Goal: Task Accomplishment & Management: Complete application form

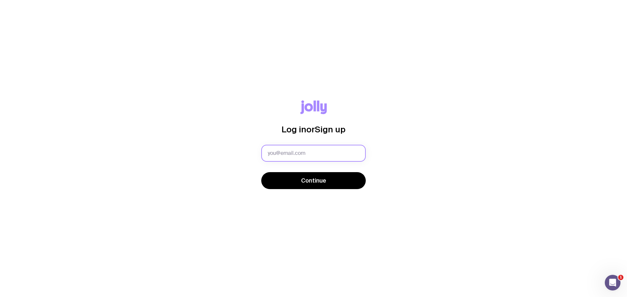
click at [321, 152] on input "text" at bounding box center [313, 153] width 104 height 17
paste input "8d!5Gz#KqP2m"
type input "8d!5Gz#KqP2m"
click at [228, 153] on div "Log in or Sign up 8d!5Gz#KqP2m Continue" at bounding box center [313, 149] width 595 height 97
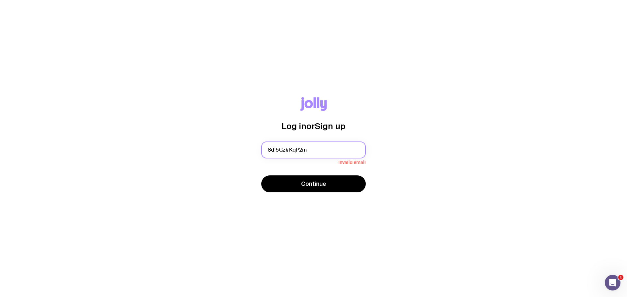
drag, startPoint x: 312, startPoint y: 148, endPoint x: 237, endPoint y: 147, distance: 74.4
click at [237, 147] on div "Log in or Sign up 8d!5Gz#KqP2m Invalid email Continue" at bounding box center [313, 148] width 595 height 103
click at [299, 152] on input "text" at bounding box center [313, 150] width 104 height 17
type input "[EMAIL_ADDRESS][PERSON_NAME][DOMAIN_NAME]"
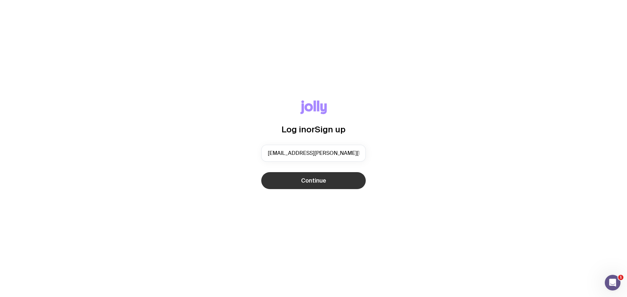
click at [306, 179] on span "Continue" at bounding box center [313, 181] width 25 height 8
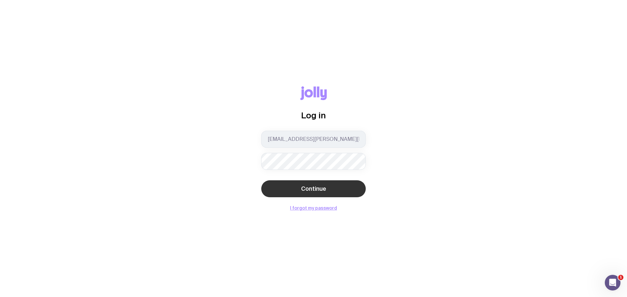
click at [319, 192] on span "Continue" at bounding box center [313, 189] width 25 height 8
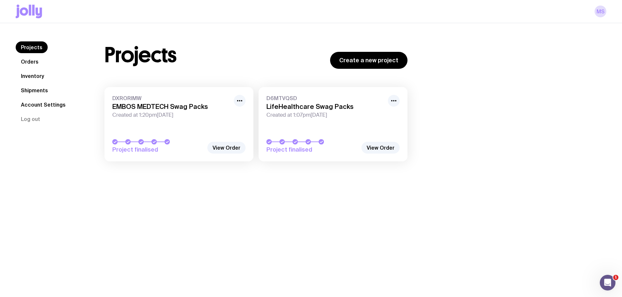
click at [322, 111] on div "D6MTVQSD LifeHealthcare Swag Packs Created at 1:07pm[DATE]" at bounding box center [332, 106] width 133 height 23
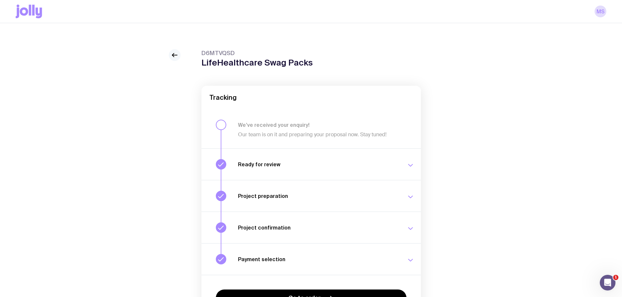
click at [179, 53] on link at bounding box center [175, 55] width 12 height 12
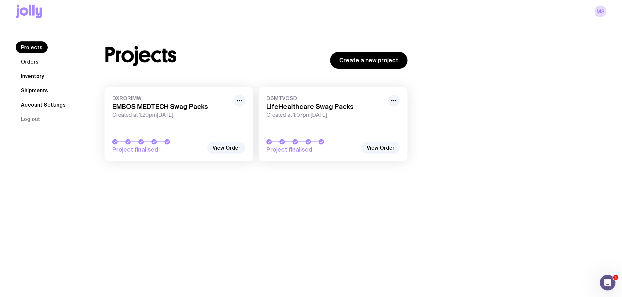
click at [38, 76] on link "Inventory" at bounding box center [33, 76] width 34 height 12
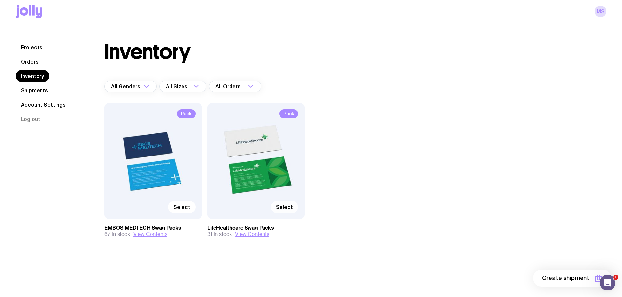
click at [291, 206] on span "Select" at bounding box center [284, 207] width 17 height 7
click at [0, 0] on input "Select" at bounding box center [0, 0] width 0 height 0
click at [583, 280] on span "1 item" at bounding box center [581, 278] width 16 height 8
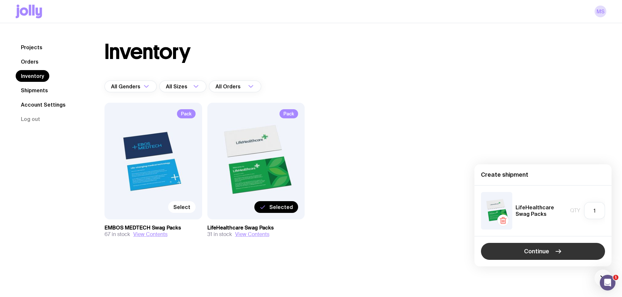
click at [549, 247] on button "Continue" at bounding box center [543, 251] width 124 height 17
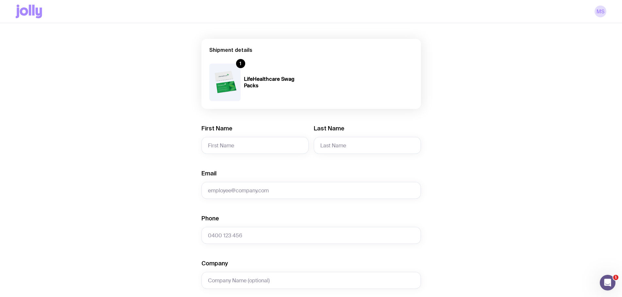
scroll to position [98, 0]
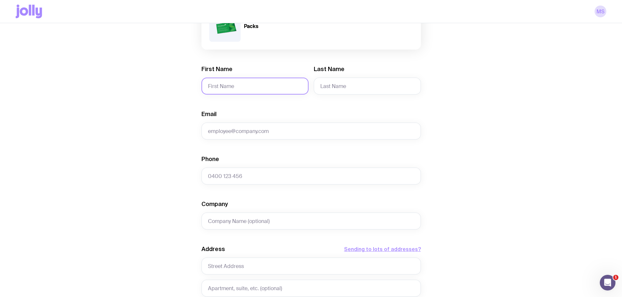
click at [237, 86] on input "First Name" at bounding box center [254, 86] width 107 height 17
type input "Rami"
click at [350, 86] on input "Last Name" at bounding box center [367, 86] width 107 height 17
type input "Dirawi"
click at [259, 133] on input "Email" at bounding box center [310, 131] width 219 height 17
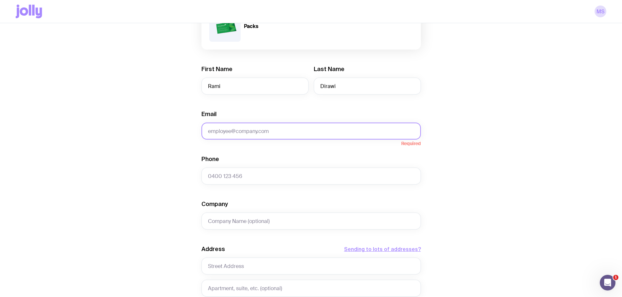
paste input "[EMAIL_ADDRESS][DOMAIN_NAME]"
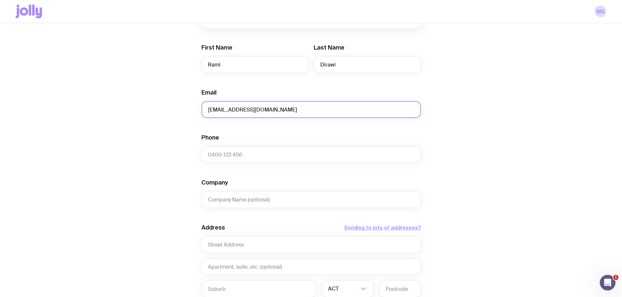
scroll to position [131, 0]
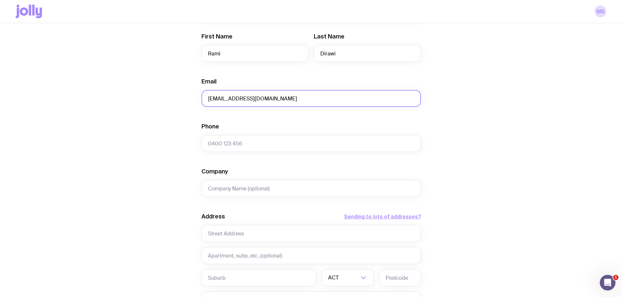
type input "[EMAIL_ADDRESS][DOMAIN_NAME]"
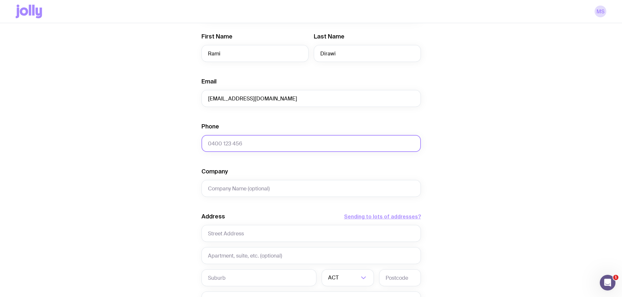
click at [237, 148] on input "Phone" at bounding box center [310, 143] width 219 height 17
paste input "0469 762 595"
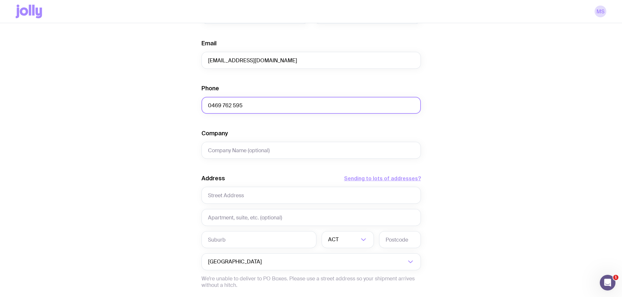
scroll to position [228, 0]
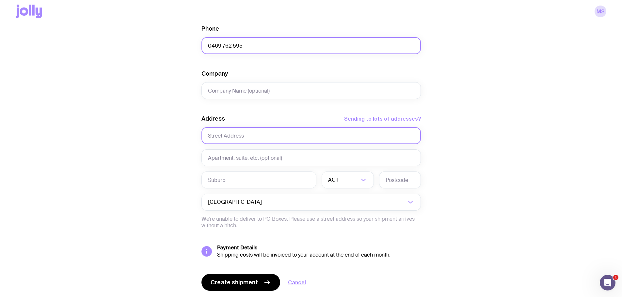
type input "0469 762 595"
click at [234, 132] on input "text" at bounding box center [310, 135] width 219 height 17
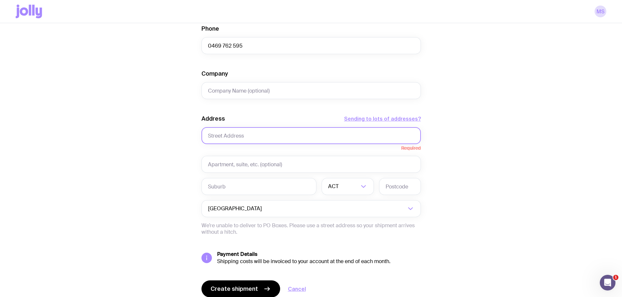
paste input "U4/ [STREET_ADDRESS][PERSON_NAME]"
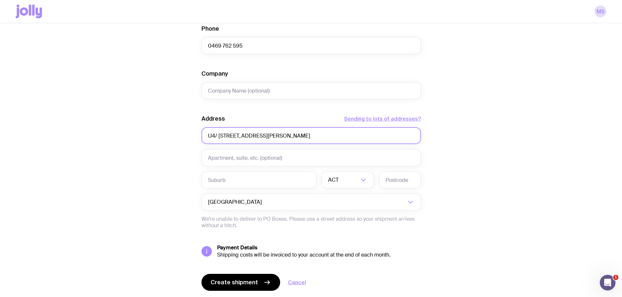
drag, startPoint x: 248, startPoint y: 135, endPoint x: 219, endPoint y: 137, distance: 29.8
click at [219, 137] on input "U4/ [STREET_ADDRESS][PERSON_NAME]" at bounding box center [310, 135] width 219 height 17
click at [261, 138] on input "U4/ [STREET_ADDRESS][PERSON_NAME]" at bounding box center [310, 135] width 219 height 17
drag, startPoint x: 276, startPoint y: 136, endPoint x: 250, endPoint y: 138, distance: 25.9
click at [250, 138] on input "U4/ [STREET_ADDRESS][PERSON_NAME]" at bounding box center [310, 135] width 219 height 17
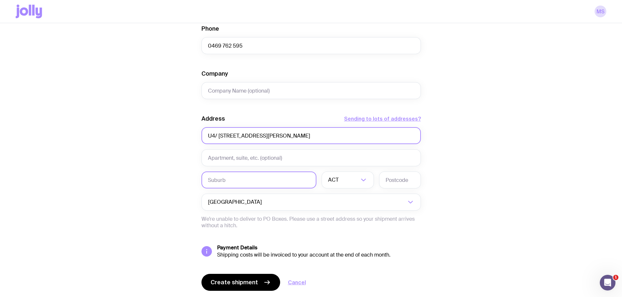
type input "U4/ [STREET_ADDRESS][PERSON_NAME]"
click at [241, 180] on input "text" at bounding box center [258, 180] width 115 height 17
paste input "[GEOGRAPHIC_DATA]"
type input "[GEOGRAPHIC_DATA]"
click at [342, 187] on input "Search for option" at bounding box center [349, 180] width 19 height 17
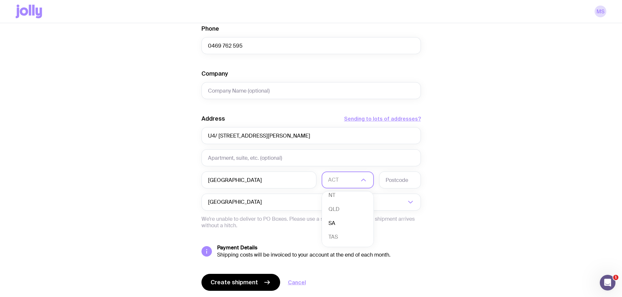
scroll to position [60, 0]
click at [342, 224] on li "VIC" at bounding box center [348, 224] width 52 height 14
click at [395, 181] on input "text" at bounding box center [400, 180] width 42 height 17
type input "3037"
click at [239, 156] on input "text" at bounding box center [310, 157] width 219 height 17
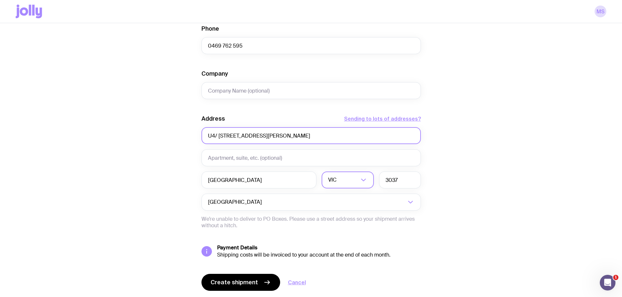
drag, startPoint x: 294, startPoint y: 136, endPoint x: 246, endPoint y: 137, distance: 48.6
click at [246, 137] on input "U4/ [STREET_ADDRESS][PERSON_NAME]" at bounding box center [310, 135] width 219 height 17
type input "U4/ [STREET_ADDRESS][PERSON_NAME]"
click at [459, 182] on div "Create shipment Shipment details 1 LifeHealthcare Swag Packs First Name [PERSON…" at bounding box center [311, 69] width 590 height 496
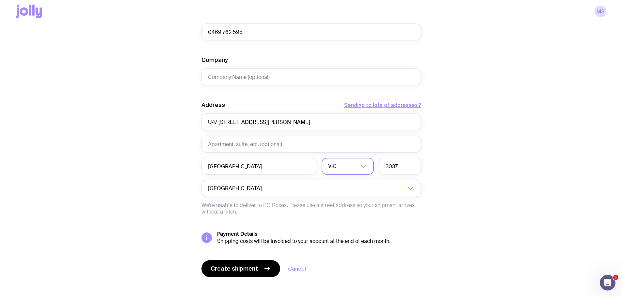
scroll to position [248, 0]
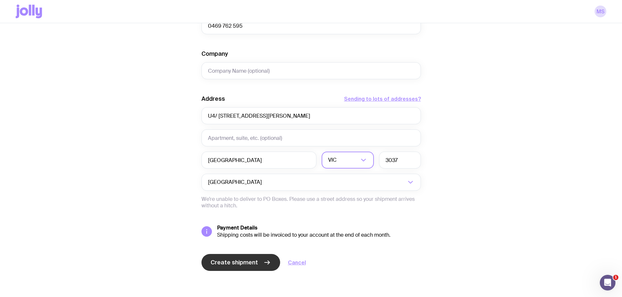
click at [229, 264] on span "Create shipment" at bounding box center [233, 263] width 47 height 8
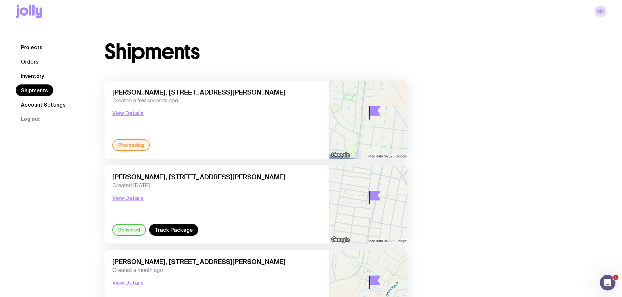
click at [29, 77] on link "Inventory" at bounding box center [33, 76] width 34 height 12
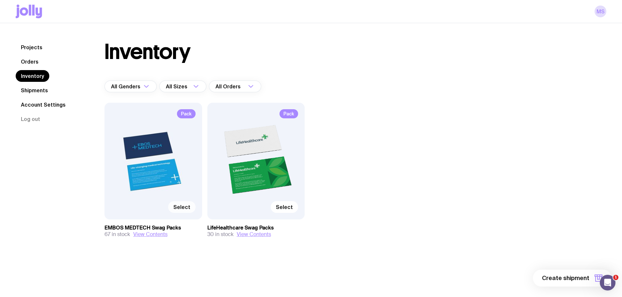
click at [181, 210] on span "Select" at bounding box center [181, 207] width 17 height 7
click at [0, 0] on input "Select" at bounding box center [0, 0] width 0 height 0
click at [582, 280] on span "1 item" at bounding box center [581, 278] width 16 height 8
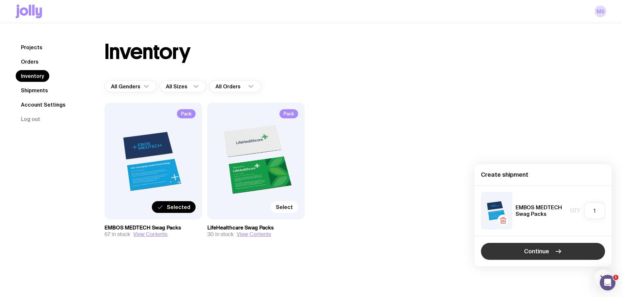
click at [536, 252] on span "Continue" at bounding box center [536, 252] width 25 height 8
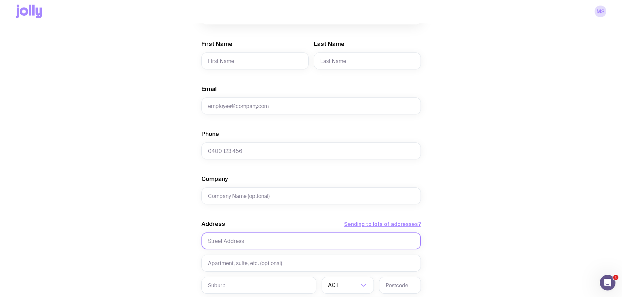
scroll to position [131, 0]
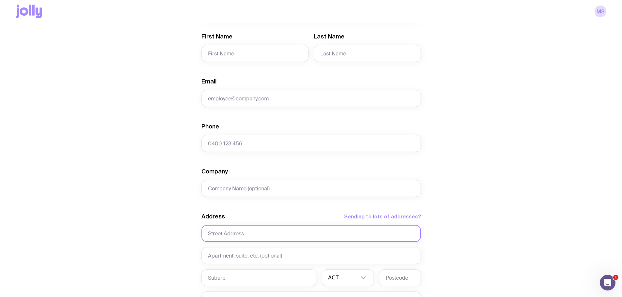
click at [254, 230] on input "text" at bounding box center [310, 233] width 219 height 17
paste input "[STREET_ADDRESS]"
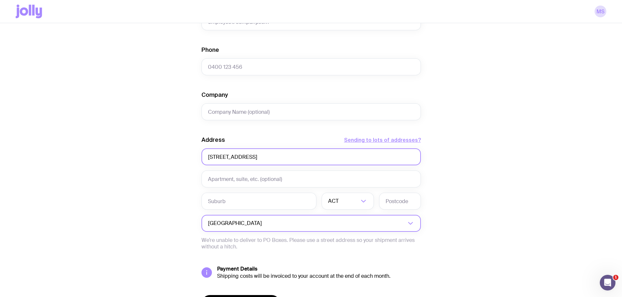
scroll to position [228, 0]
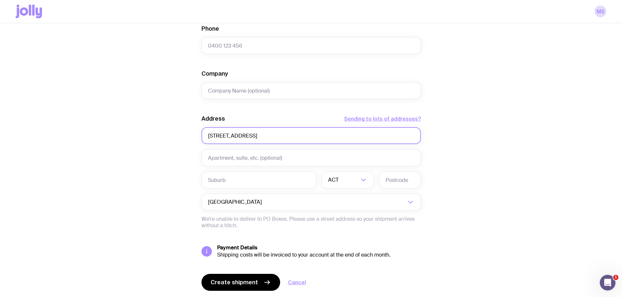
click at [282, 133] on input "[STREET_ADDRESS]" at bounding box center [310, 135] width 219 height 17
type input "[STREET_ADDRESS]"
click at [256, 182] on input "text" at bounding box center [258, 180] width 115 height 17
paste input "NARRABEEN"
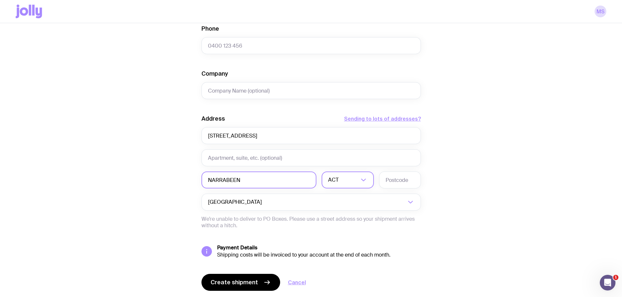
type input "NARRABEEN"
click at [342, 179] on input "Search for option" at bounding box center [349, 180] width 19 height 17
click at [345, 213] on li "[GEOGRAPHIC_DATA]" at bounding box center [348, 214] width 52 height 14
click at [401, 185] on input "text" at bounding box center [400, 180] width 42 height 17
type input "2101"
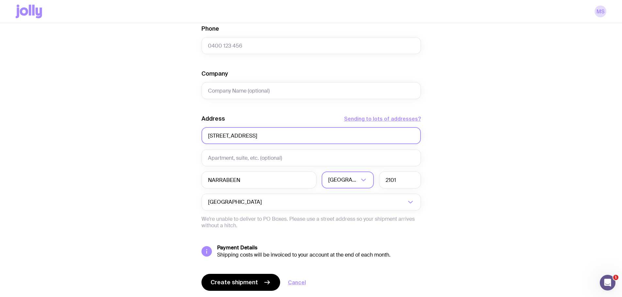
drag, startPoint x: 307, startPoint y: 135, endPoint x: 256, endPoint y: 136, distance: 51.6
click at [256, 136] on input "[STREET_ADDRESS]" at bounding box center [310, 135] width 219 height 17
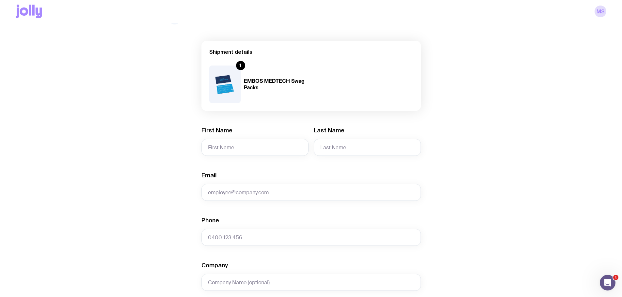
scroll to position [0, 0]
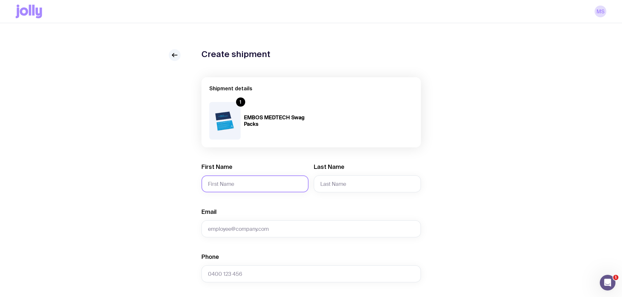
type input "[STREET_ADDRESS]"
click at [246, 187] on input "First Name" at bounding box center [254, 184] width 107 height 17
type input "[PERSON_NAME]"
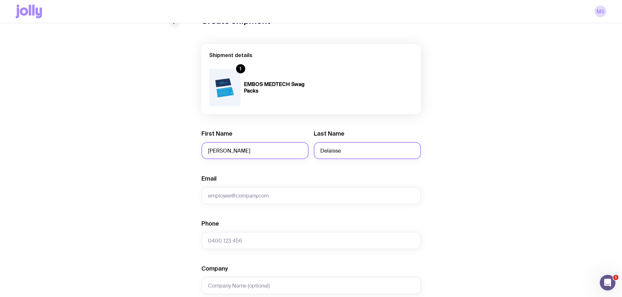
scroll to position [65, 0]
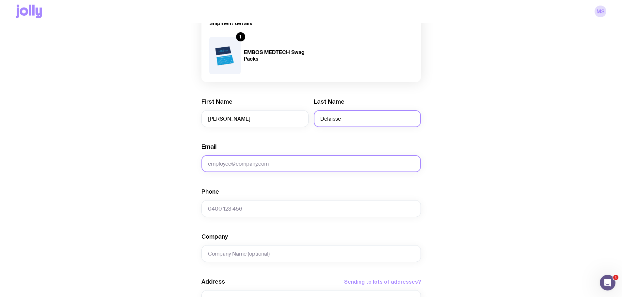
type input "Delaisse"
click at [254, 161] on input "Email" at bounding box center [310, 163] width 219 height 17
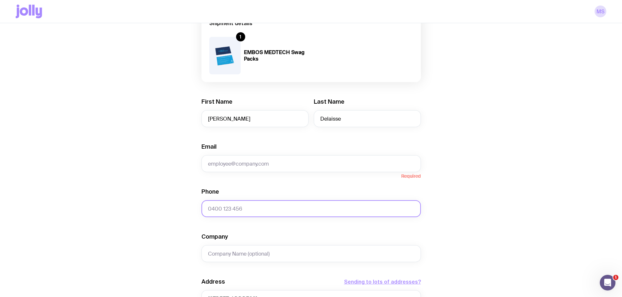
click at [259, 209] on input "Phone" at bounding box center [310, 208] width 219 height 17
paste input "0412138113"
type input "0412138113"
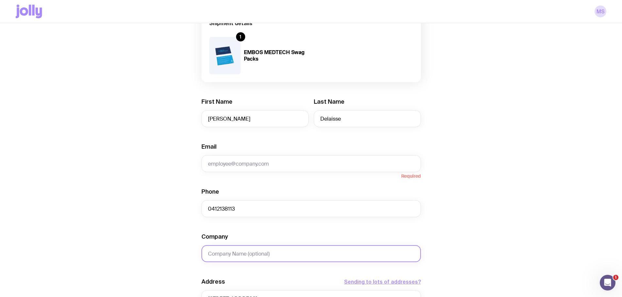
click at [258, 262] on input "Company" at bounding box center [310, 253] width 219 height 17
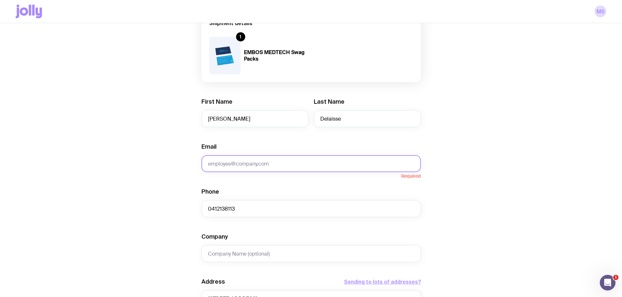
click at [257, 164] on input "Email" at bounding box center [310, 163] width 219 height 17
paste input "[PERSON_NAME][EMAIL_ADDRESS][DOMAIN_NAME]"
type input "[PERSON_NAME][EMAIL_ADDRESS][DOMAIN_NAME]"
click at [291, 179] on form "Shipment details 1 EMBOS MEDTECH Swag Packs First Name [PERSON_NAME] Last Name …" at bounding box center [310, 233] width 219 height 442
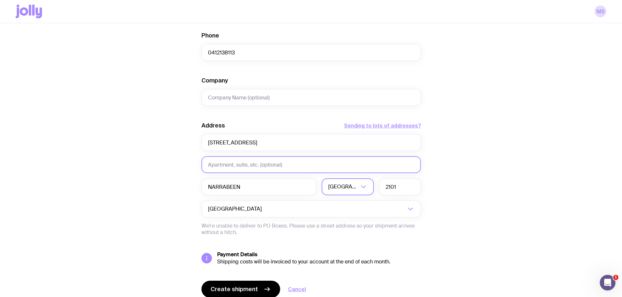
scroll to position [248, 0]
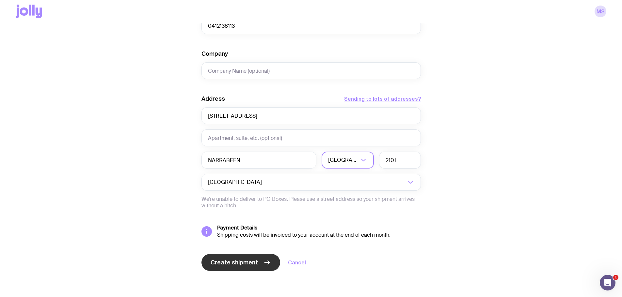
click at [225, 266] on span "Create shipment" at bounding box center [233, 263] width 47 height 8
